Goal: Check status: Check status

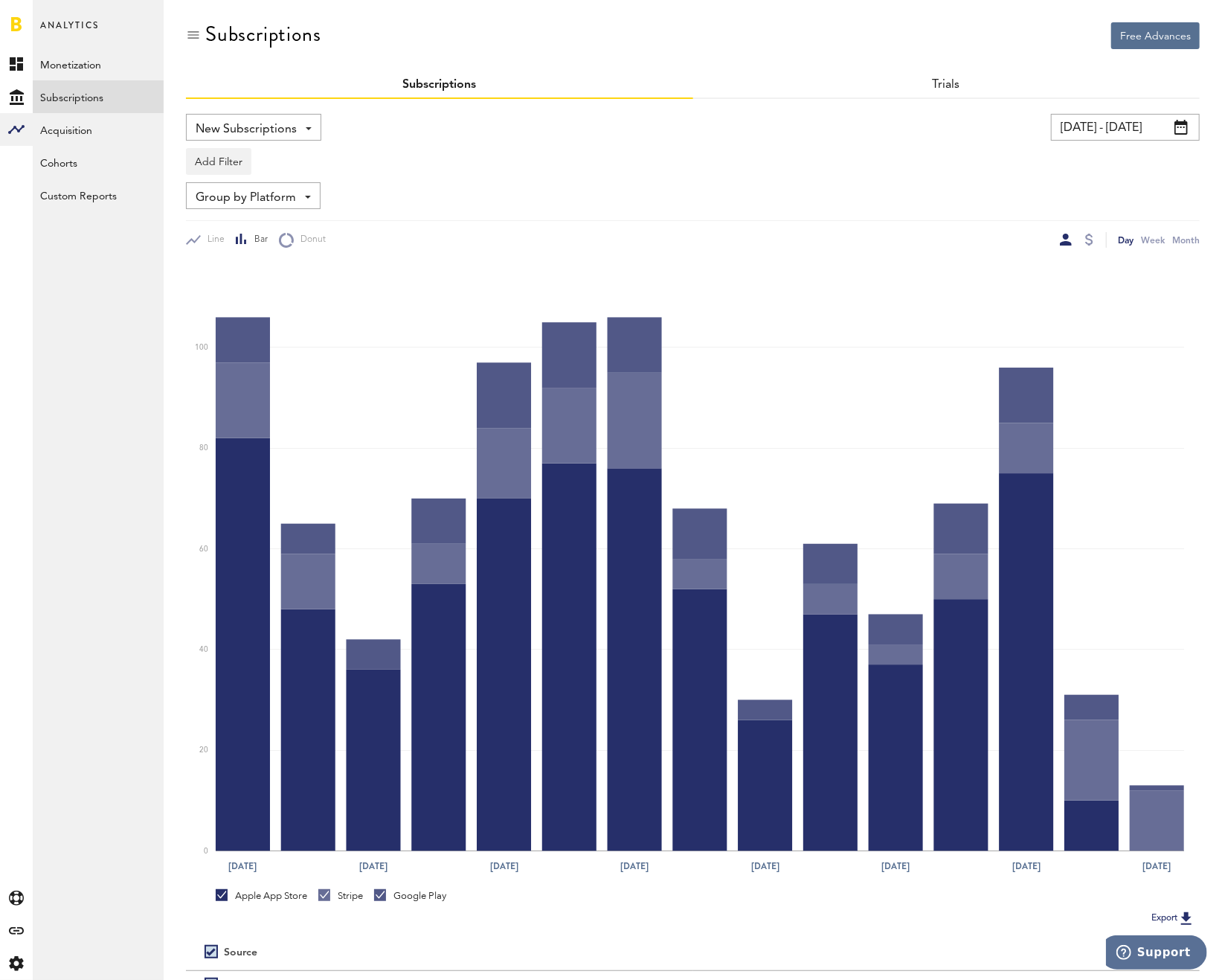
click at [1141, 131] on input "[DATE] - [DATE]" at bounding box center [1125, 127] width 149 height 27
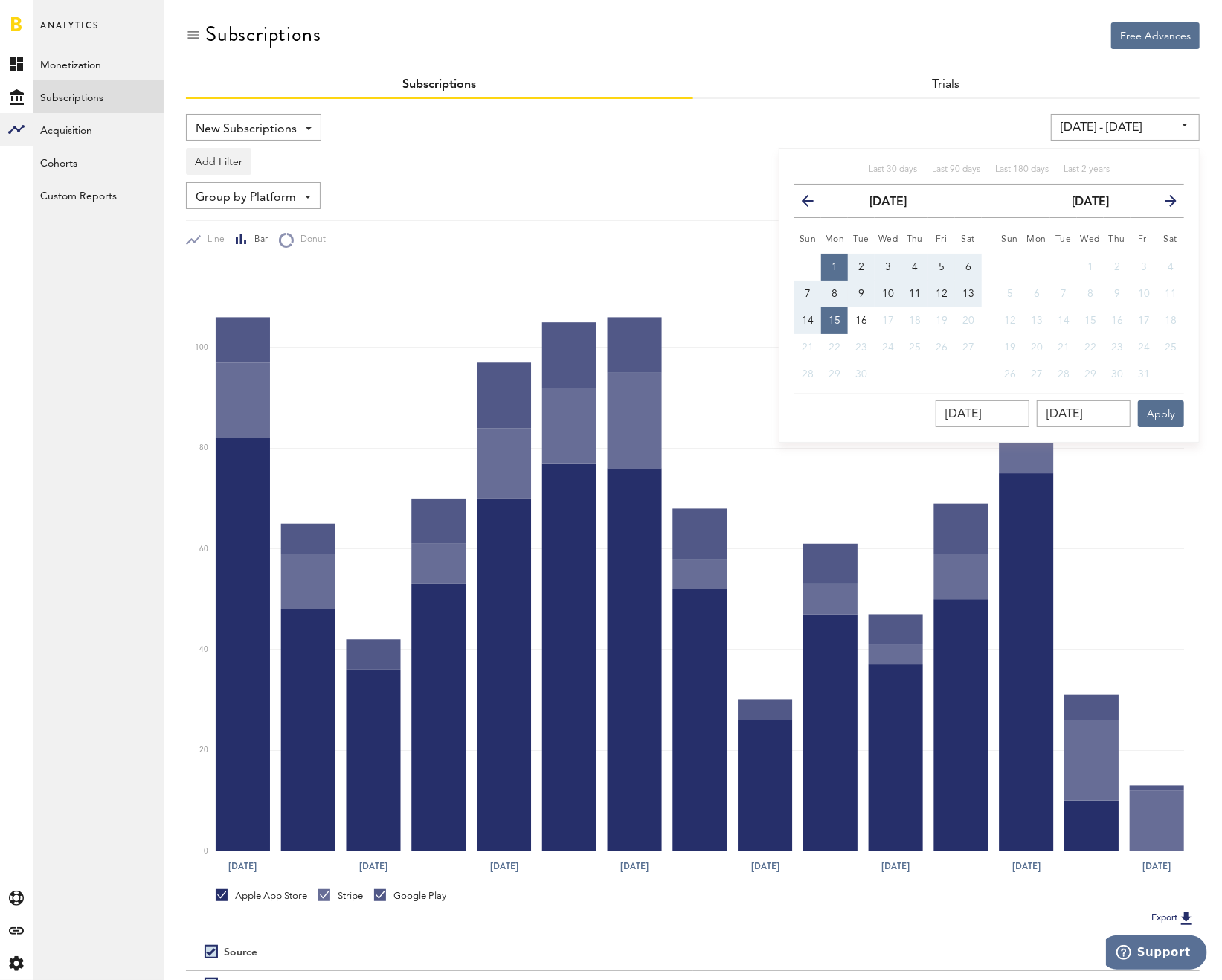
click at [837, 274] on button "1" at bounding box center [835, 267] width 27 height 27
type input "[DATE] - [DATE]"
type input "[DATE]"
click at [835, 316] on span "15" at bounding box center [835, 321] width 12 height 10
type input "[DATE] - [DATE]"
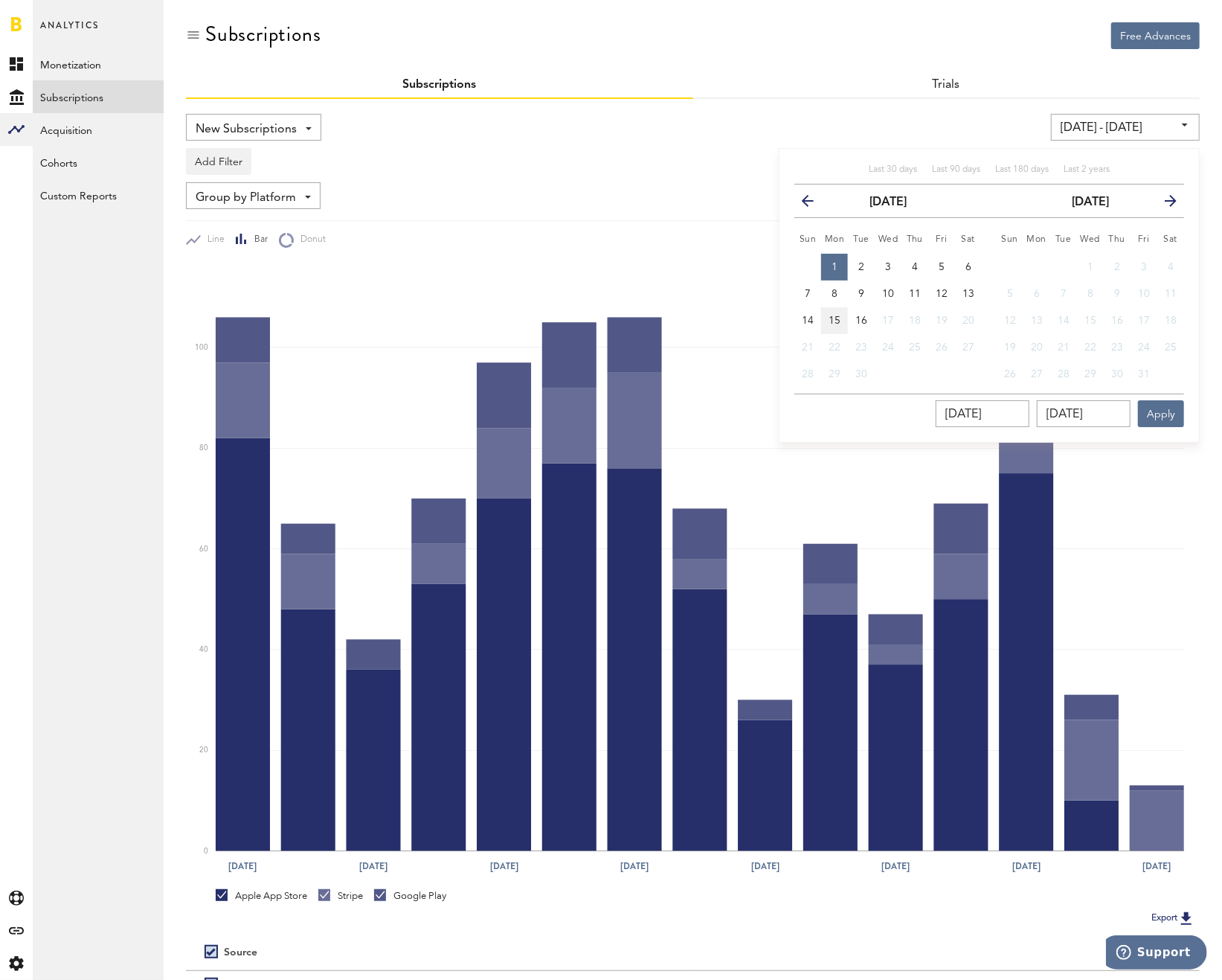
type input "[DATE]"
click at [673, 114] on div "New Subscriptions Revenue MRR Actives Trial Status Billing Retries New Subscrip…" at bounding box center [437, 127] width 501 height 27
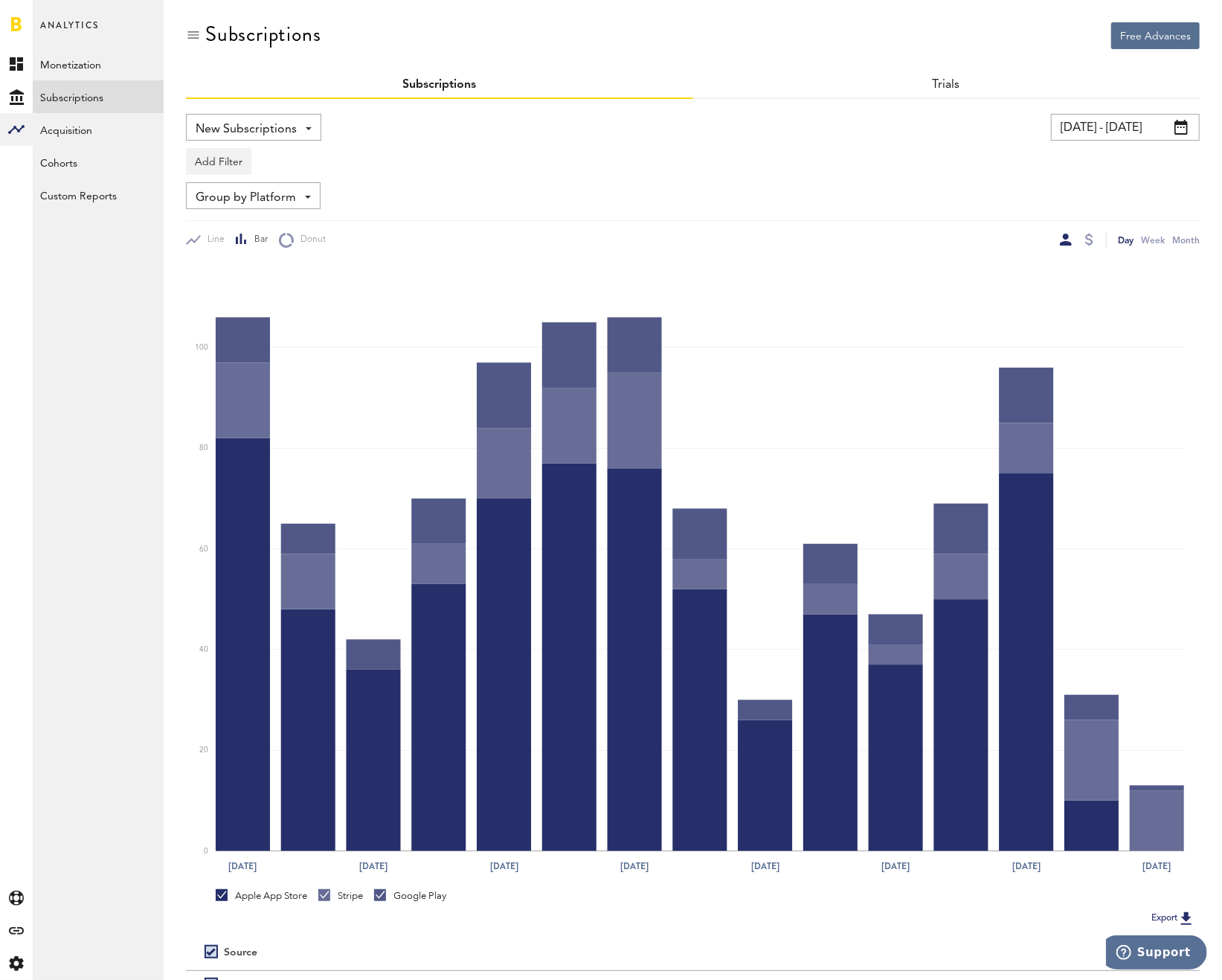
click at [1155, 119] on input "[DATE] - [DATE]" at bounding box center [1125, 127] width 149 height 27
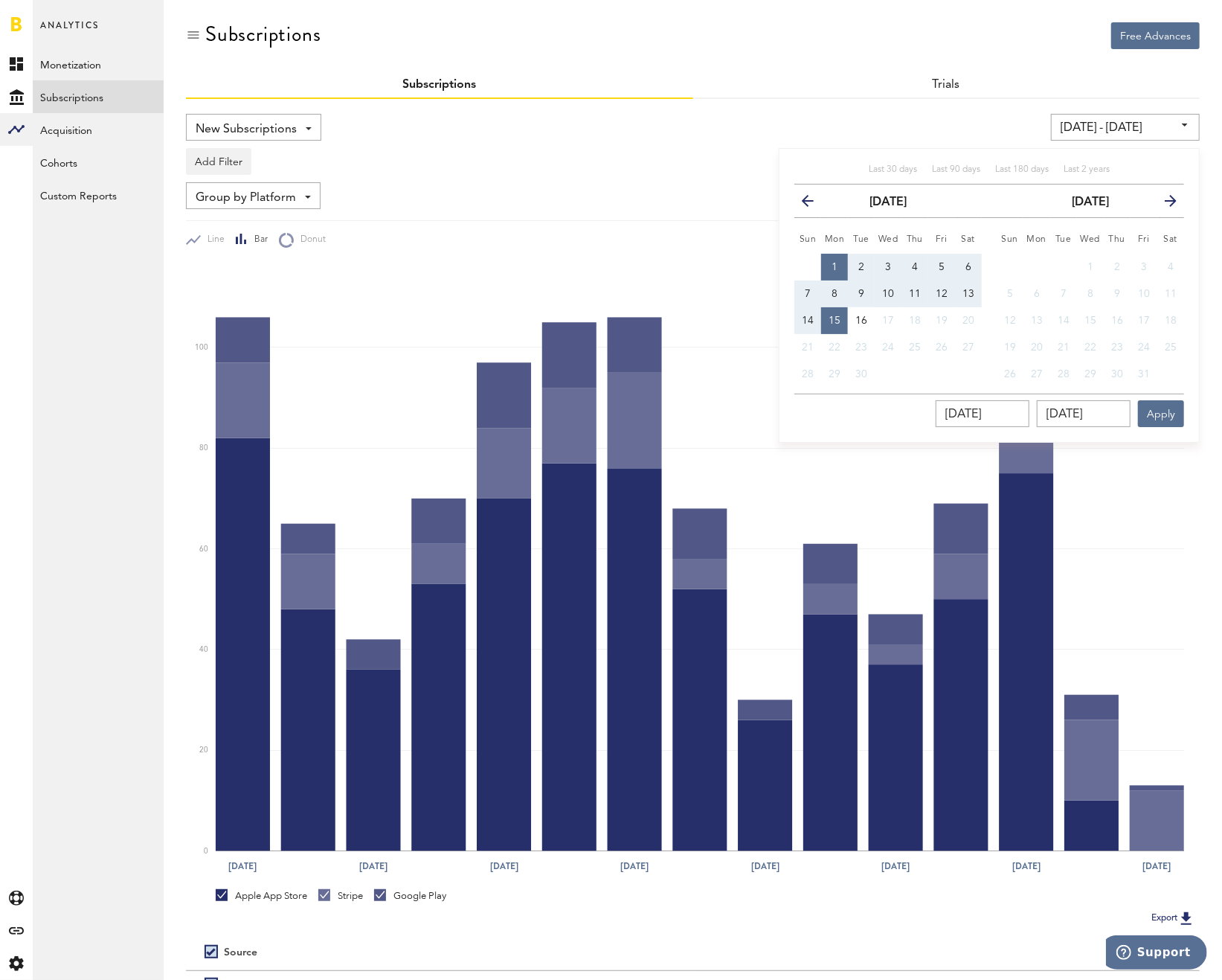
click at [832, 264] on span "1" at bounding box center [834, 267] width 6 height 10
type input "[DATE] - [DATE]"
type input "[DATE]"
click at [836, 316] on span "15" at bounding box center [835, 321] width 12 height 10
type input "[DATE] - [DATE]"
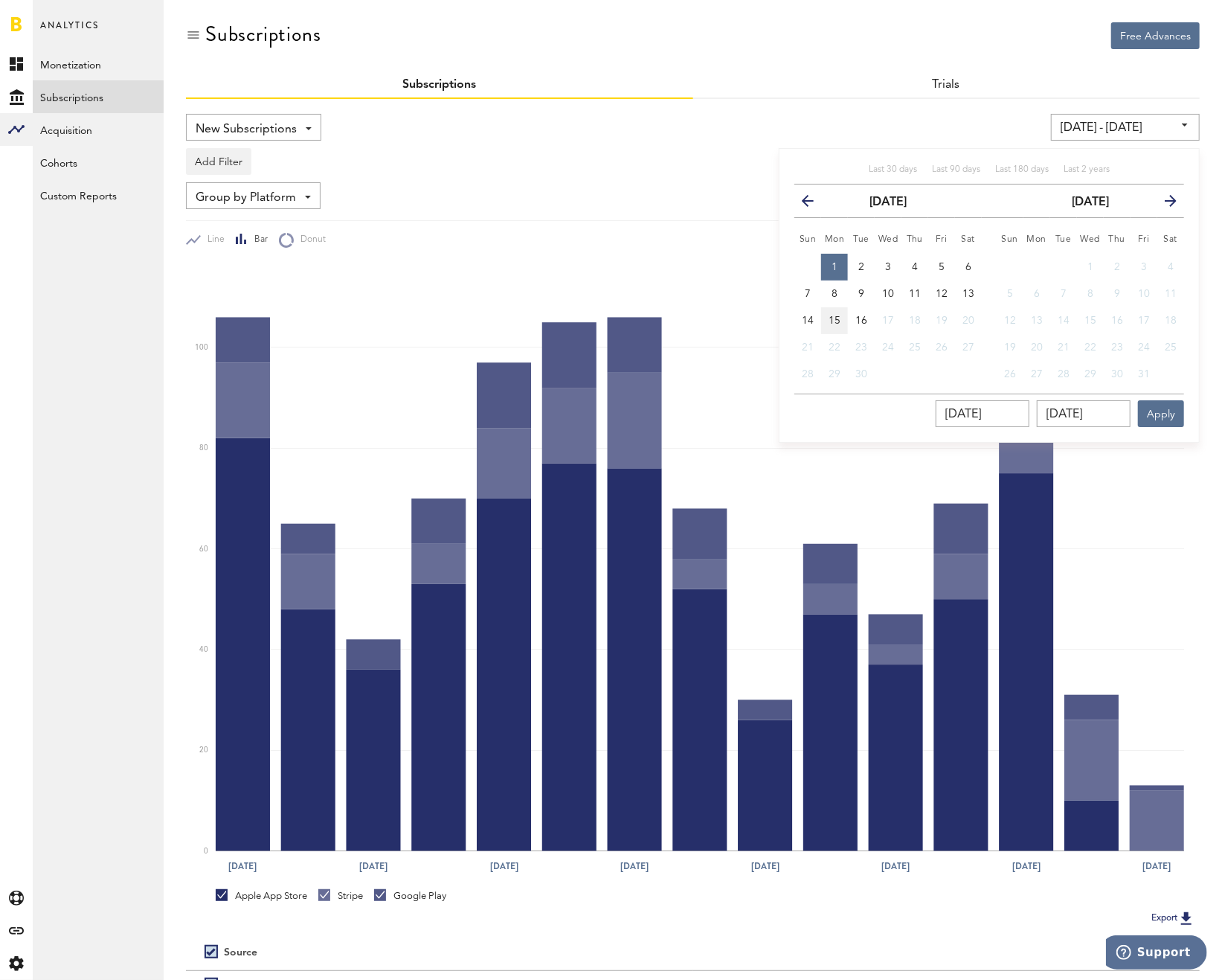
type input "[DATE]"
click at [1179, 403] on button "Apply" at bounding box center [1160, 413] width 46 height 27
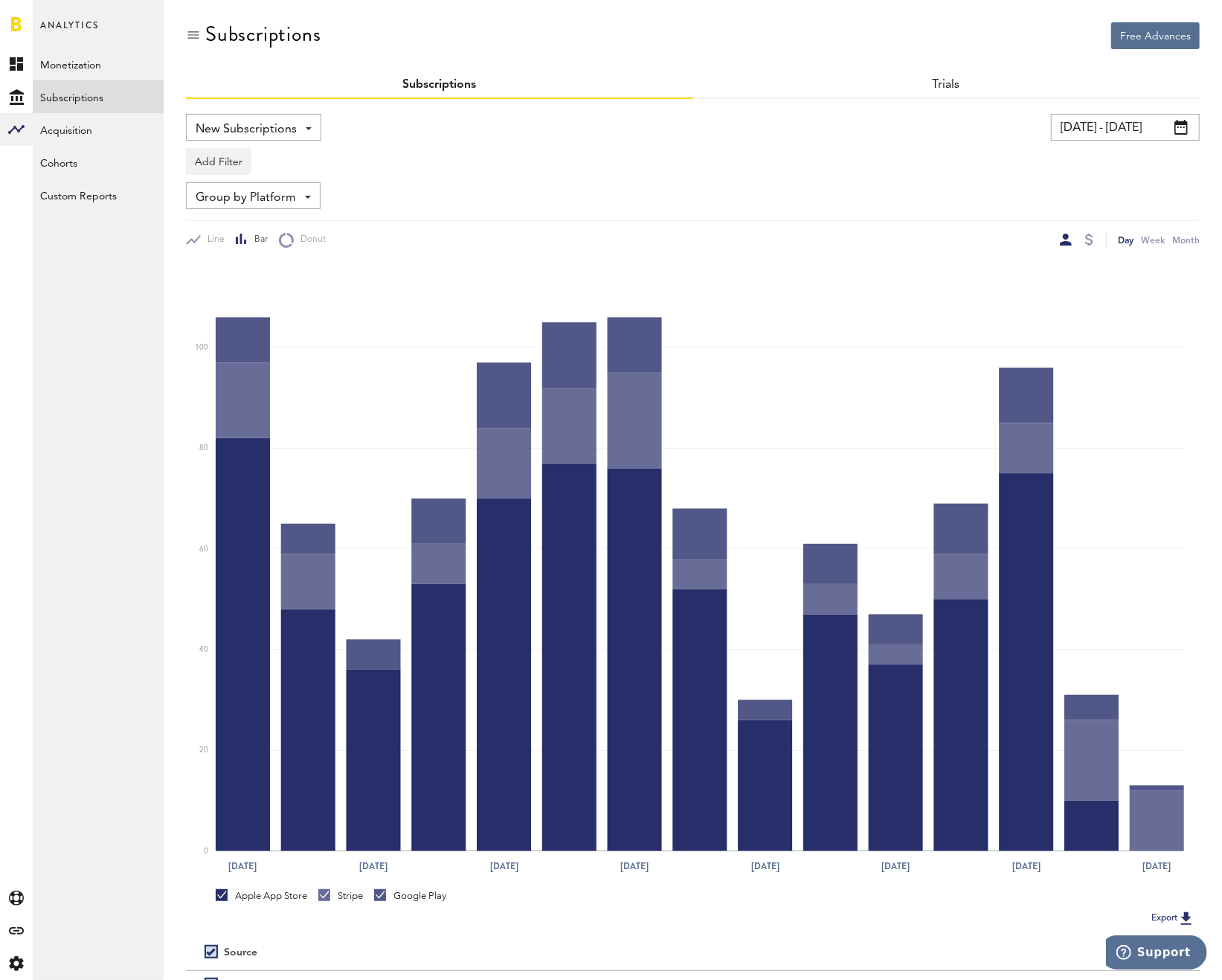
click at [1118, 134] on input "[DATE] - [DATE]" at bounding box center [1125, 127] width 149 height 27
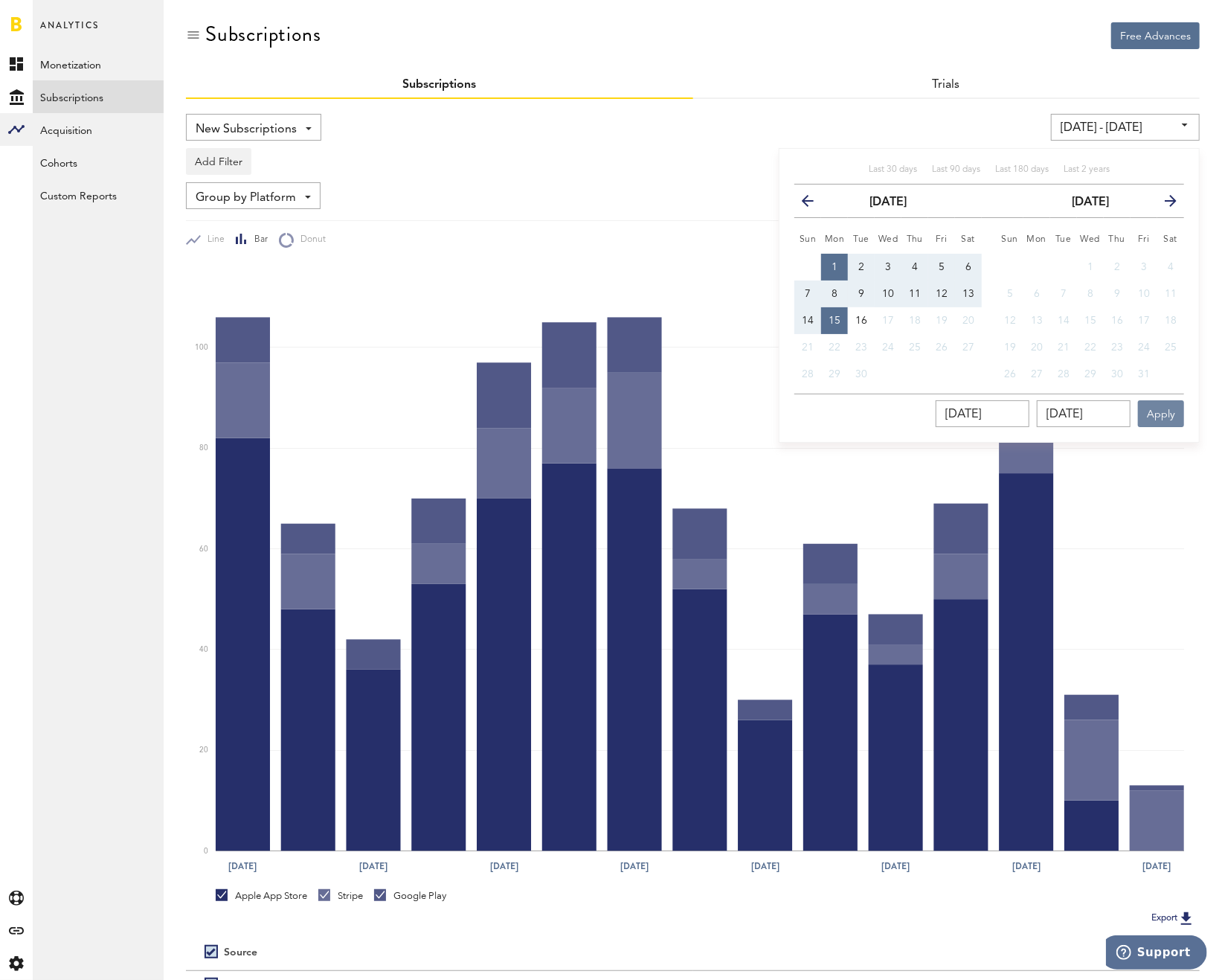
click at [1167, 413] on button "Apply" at bounding box center [1160, 413] width 46 height 27
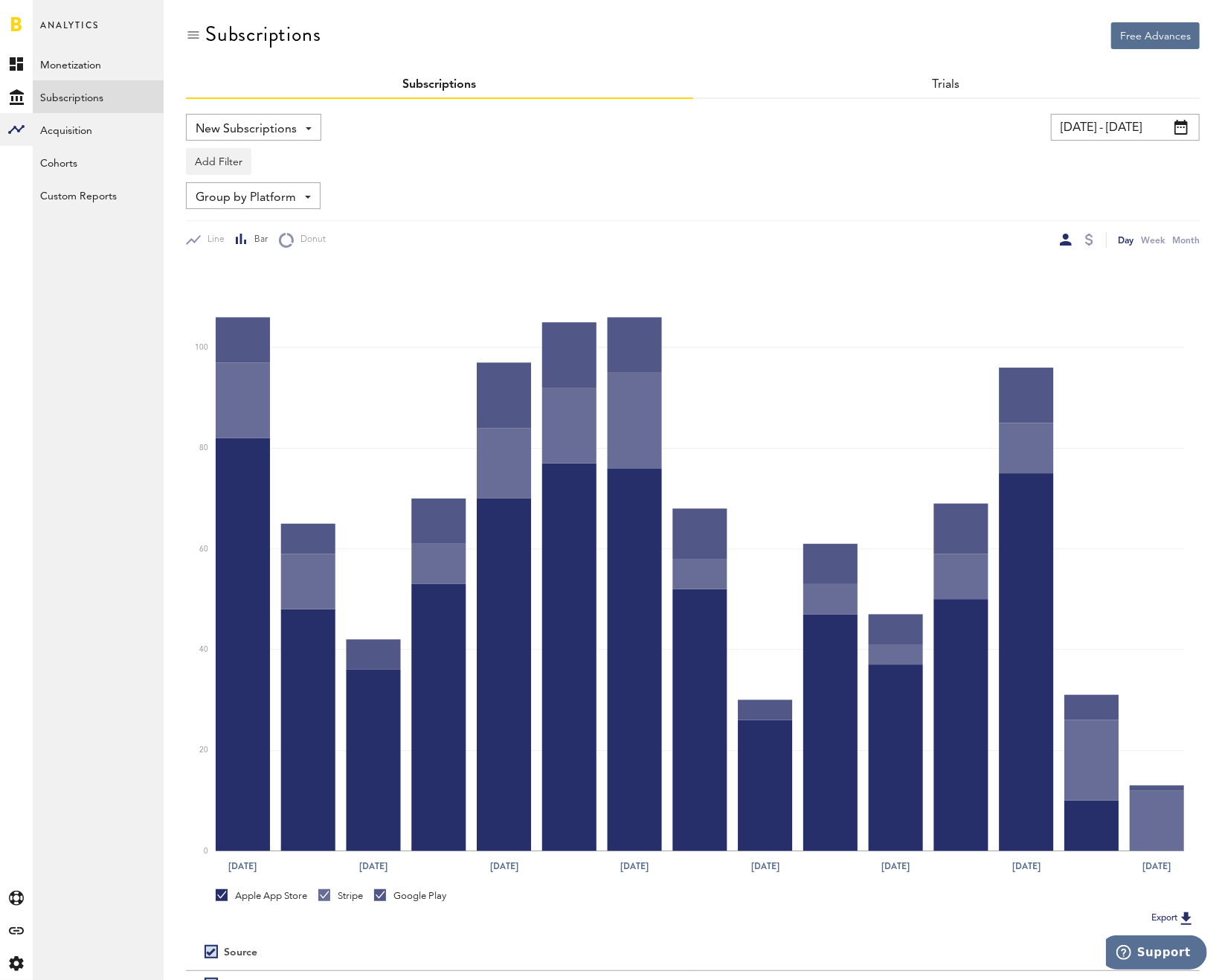
click at [790, 139] on div "[DATE] - [DATE] Last 30 days Last 90 days Last 180 days Last 2 years previous […" at bounding box center [943, 127] width 514 height 27
click at [782, 110] on div "New Subscriptions Revenue MRR Actives Trial Status Billing Retries New Subscrip…" at bounding box center [693, 589] width 1014 height 980
